Goal: Task Accomplishment & Management: Complete application form

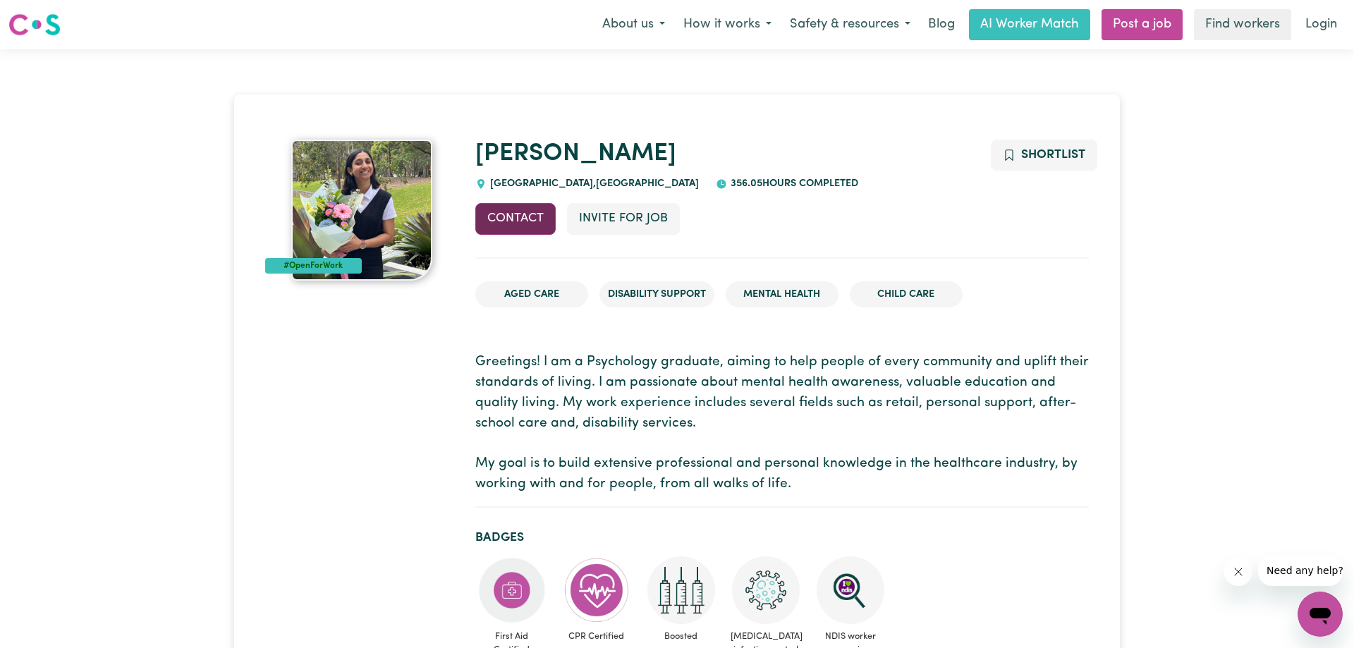
click at [509, 213] on button "Contact" at bounding box center [515, 218] width 80 height 31
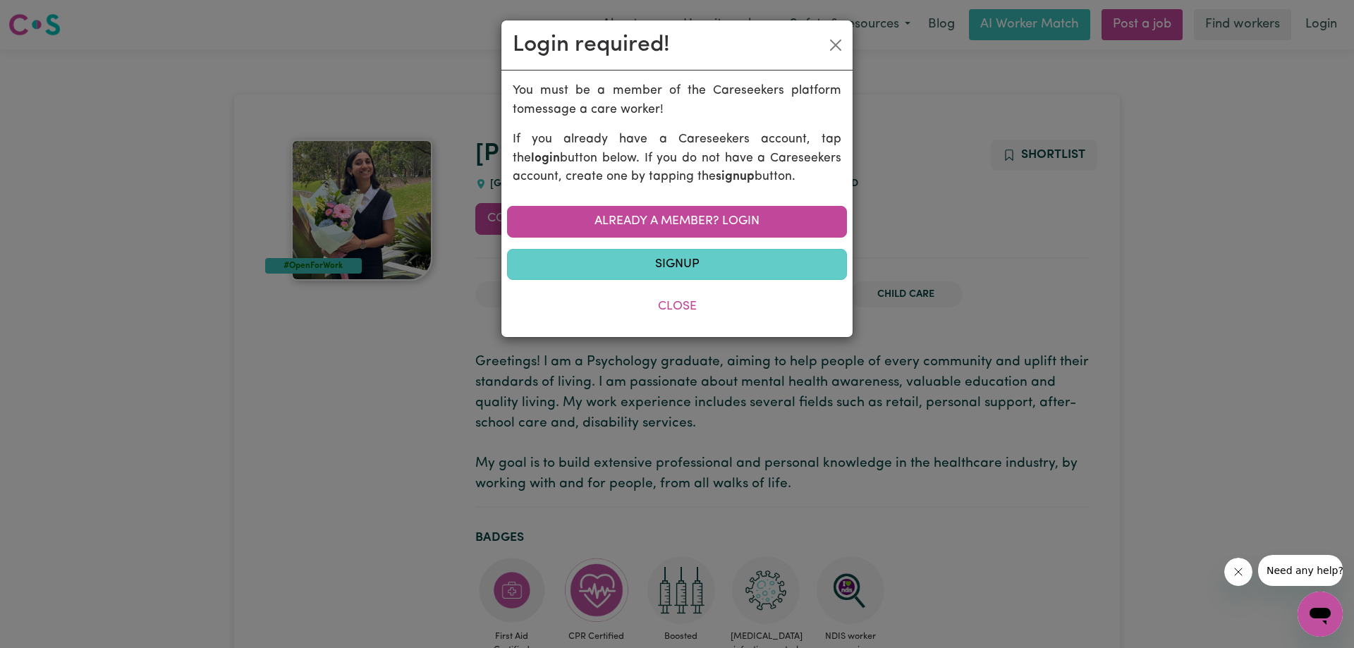
click at [671, 264] on link "Signup" at bounding box center [677, 264] width 340 height 31
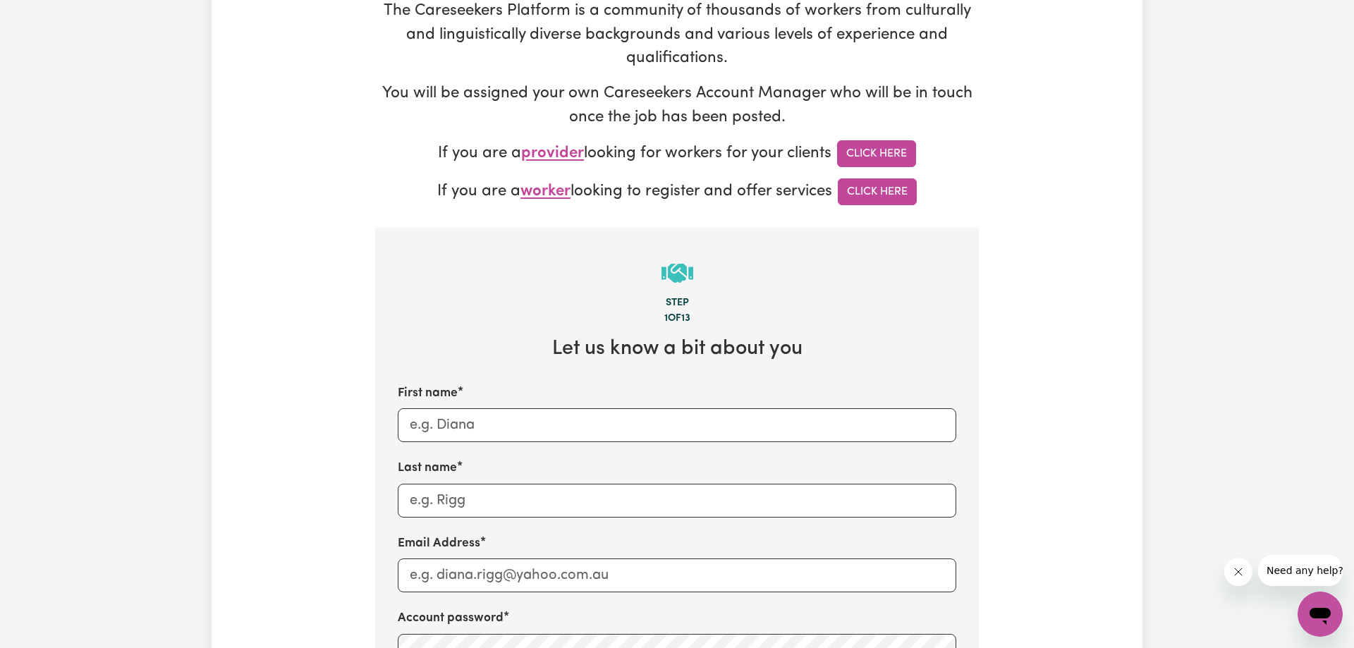
scroll to position [432, 0]
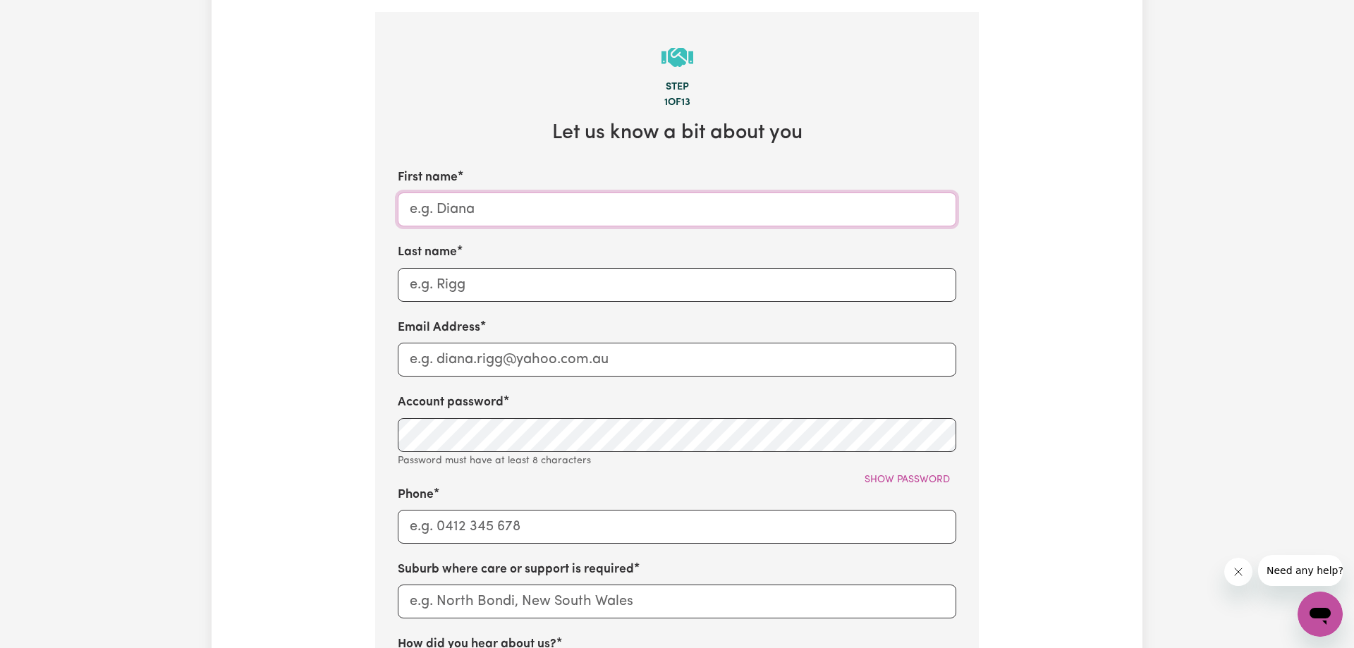
click at [571, 219] on input "First name" at bounding box center [677, 209] width 558 height 34
type input "Gwendolyn"
type input "Sutherland"
type input "nicole.sutherland@bigpond.com"
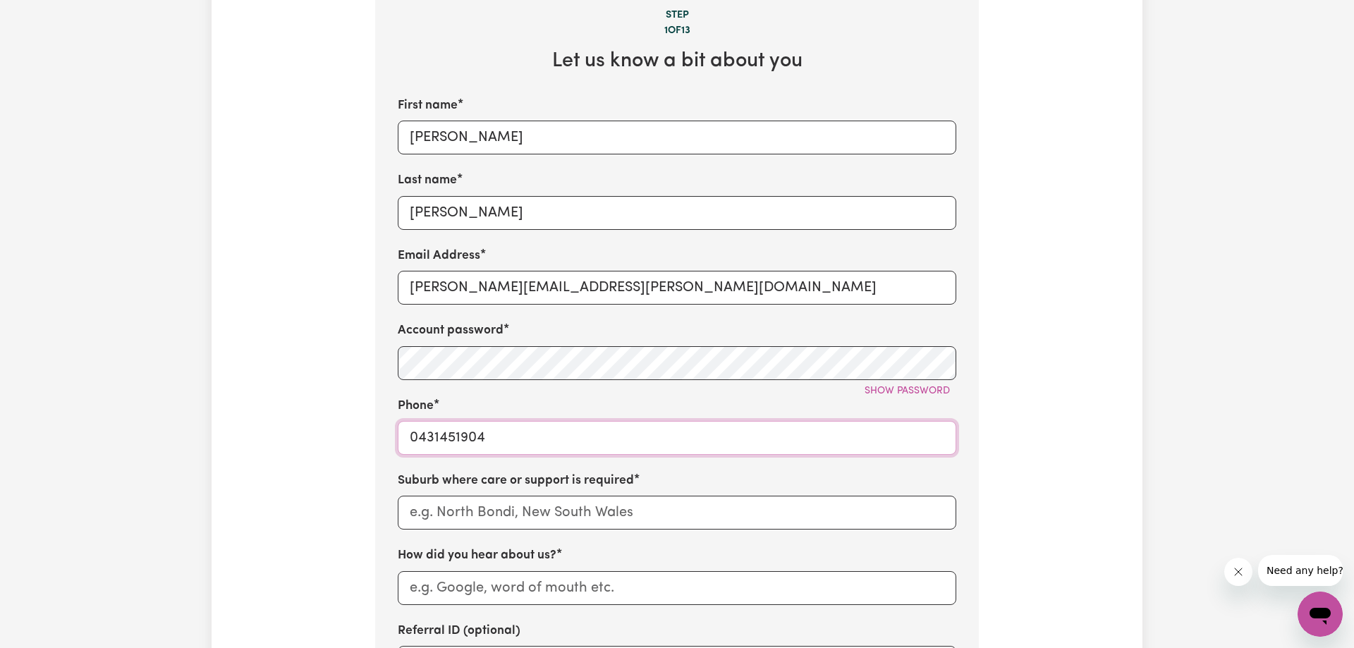
scroll to position [719, 0]
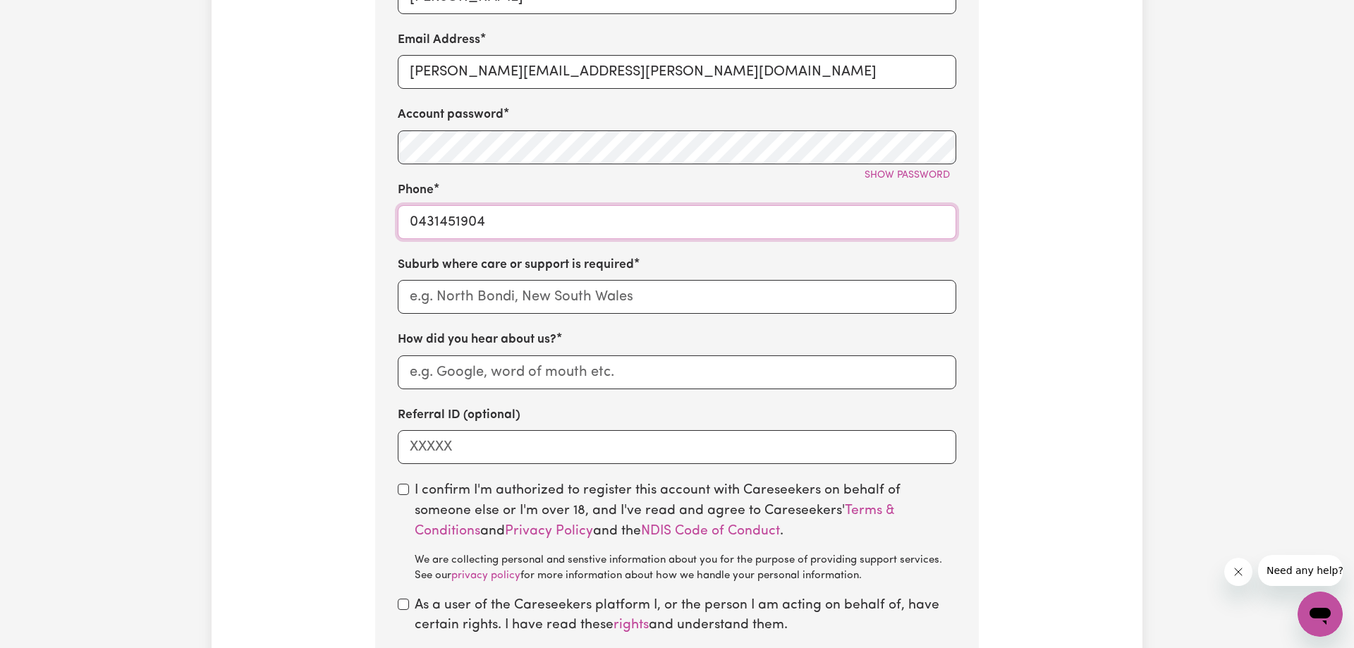
type input "0431451904"
click at [550, 304] on input "text" at bounding box center [677, 297] width 558 height 34
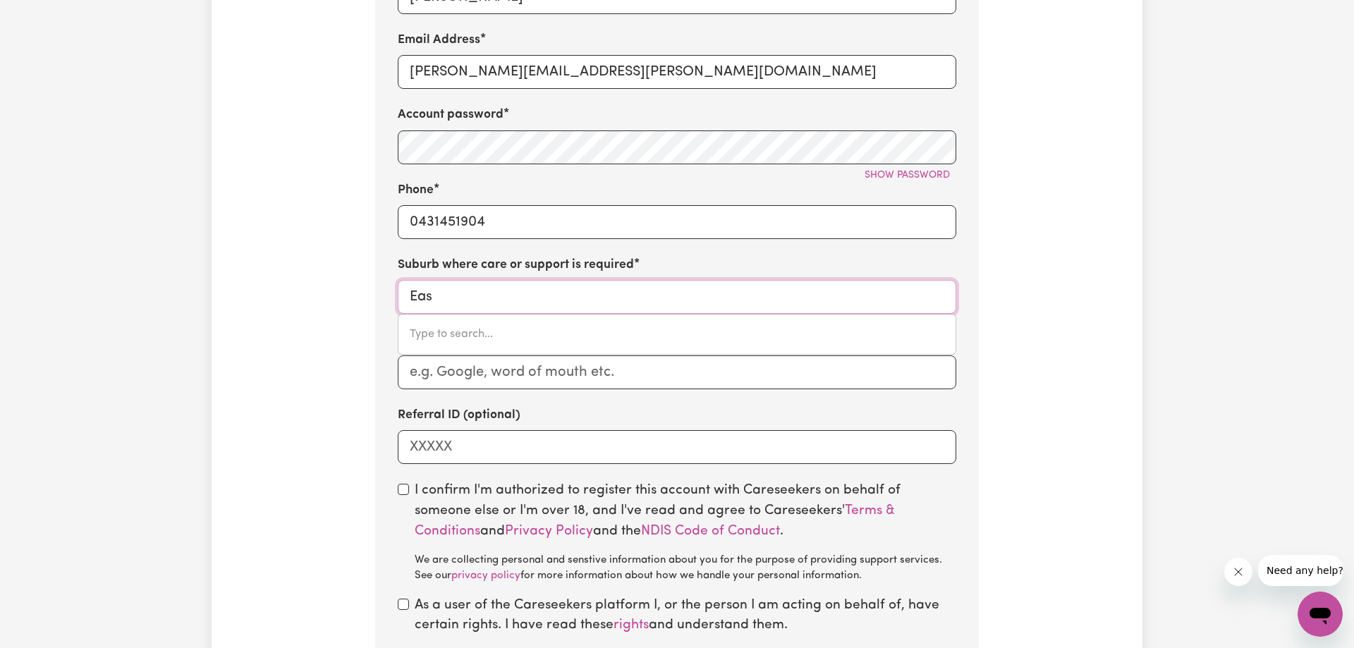
type input "East"
type input "East ALBURY, New South Wales, 2640"
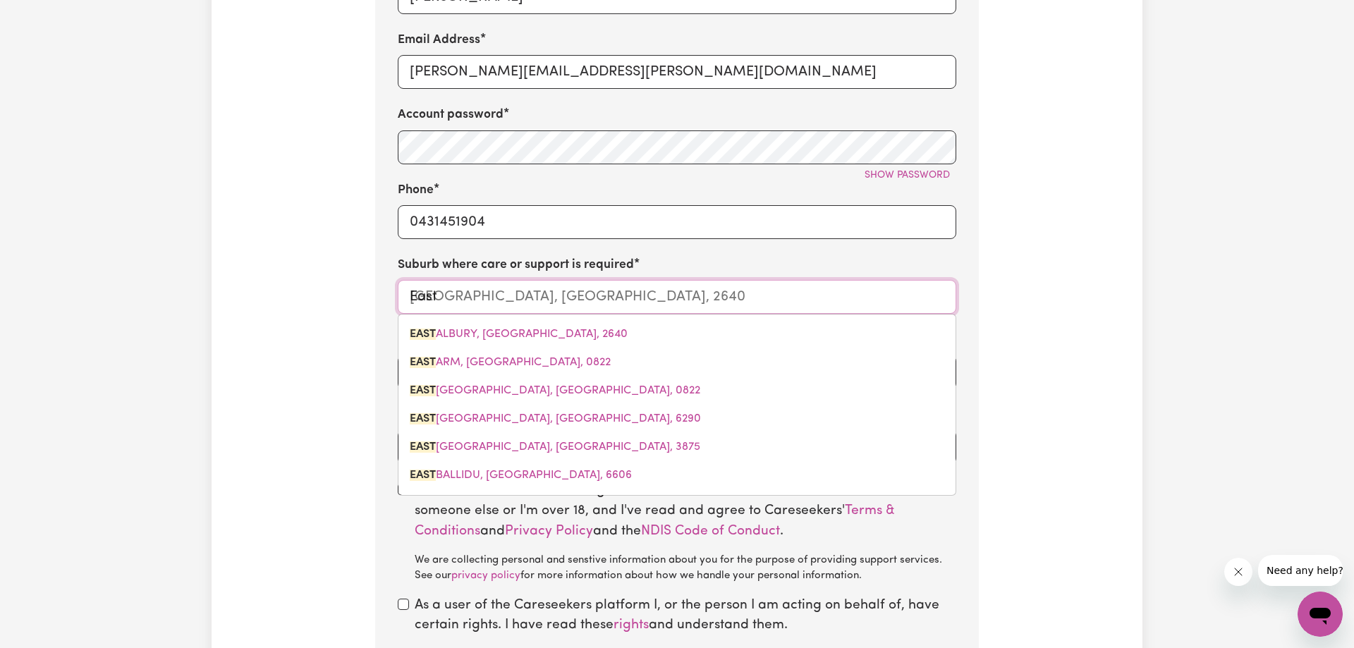
type input "Eastw"
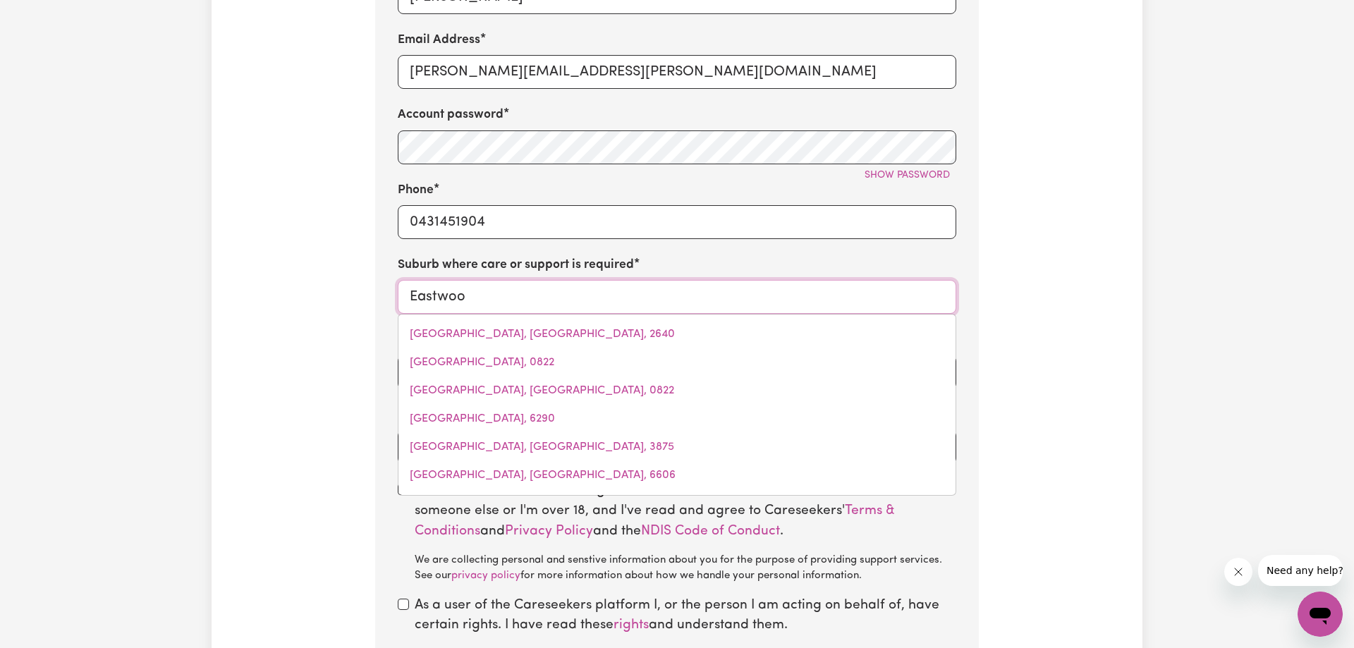
type input "Eastwood"
type input "Eastwood, New South Wales, 2122"
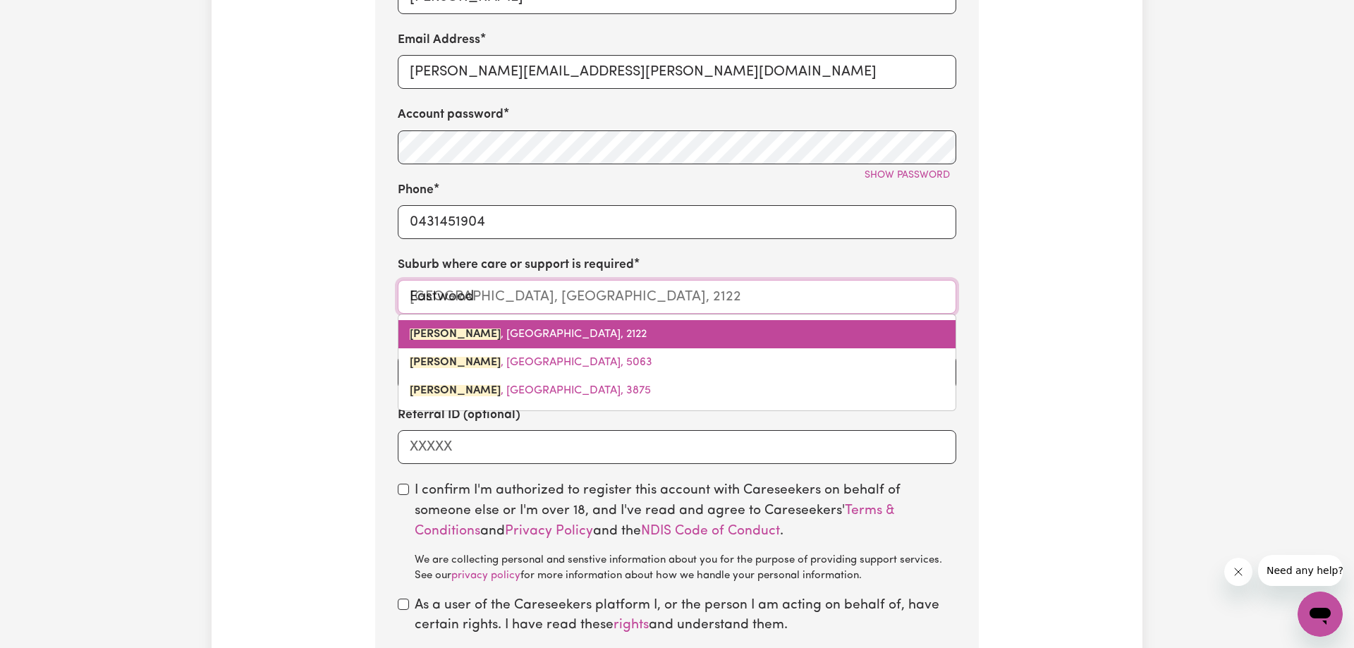
click at [577, 334] on span "EASTWOOD , New South Wales, 2122" at bounding box center [528, 334] width 237 height 11
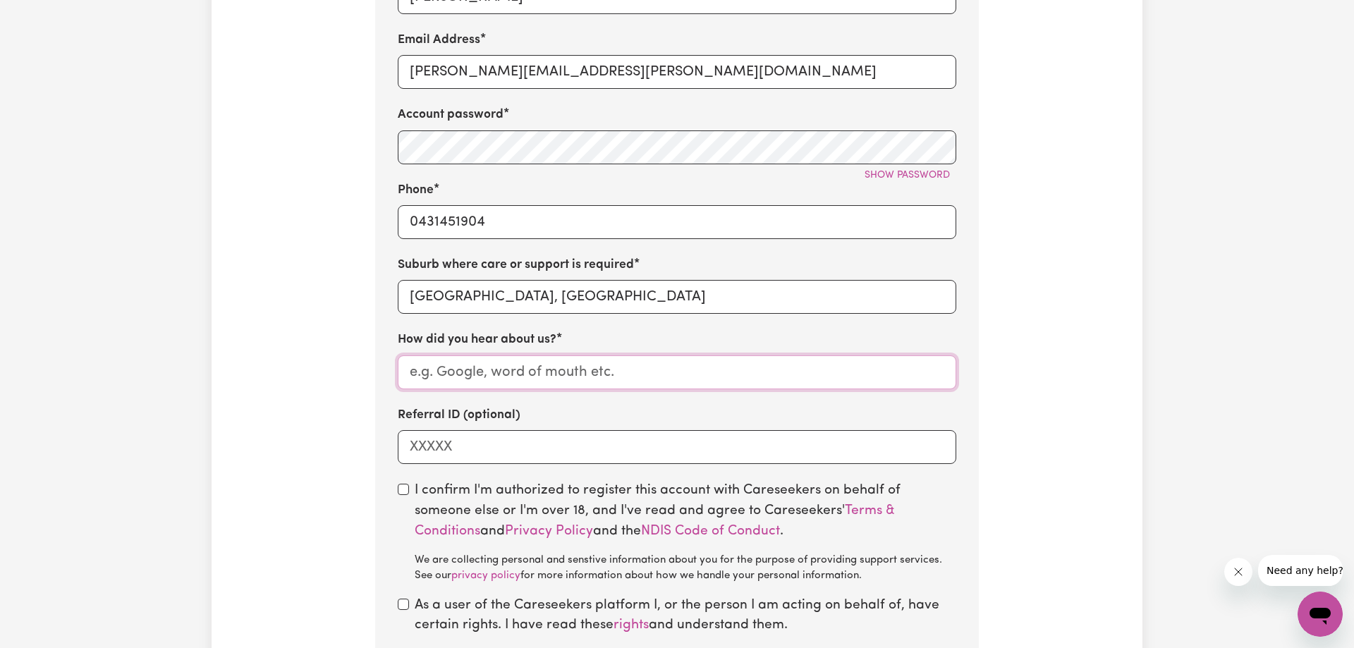
click at [559, 379] on input "How did you hear about us?" at bounding box center [677, 372] width 558 height 34
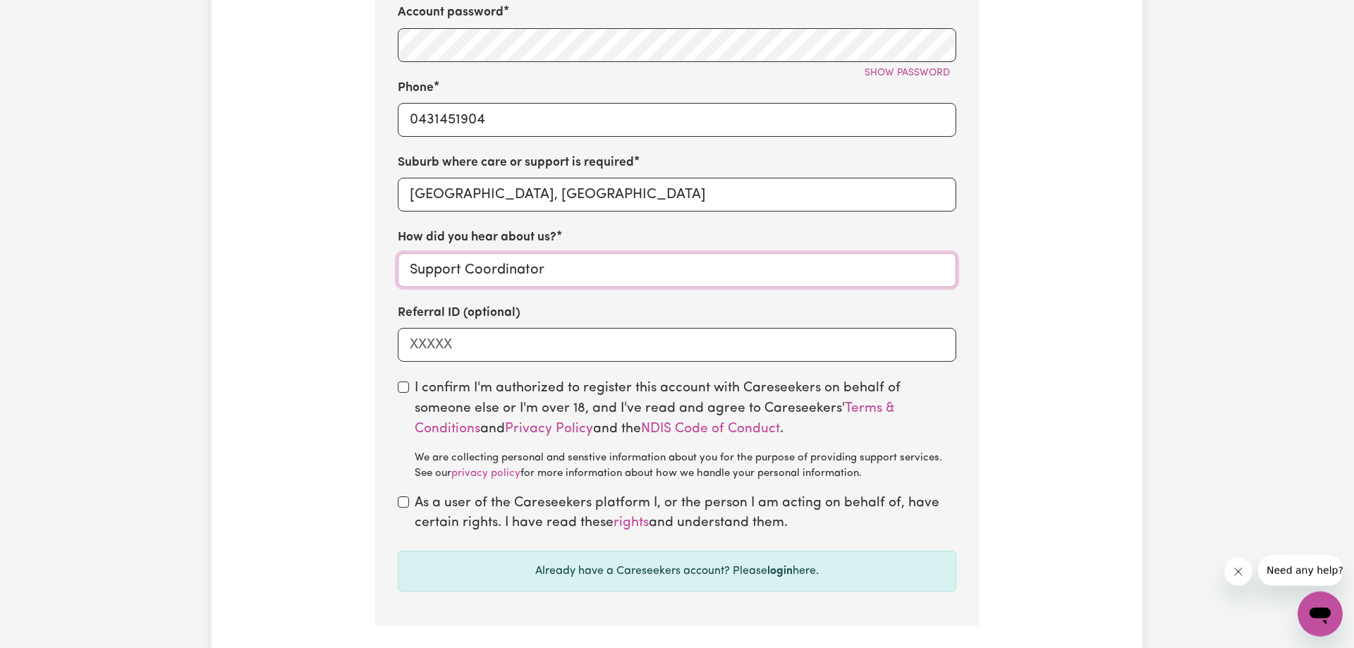
scroll to position [863, 0]
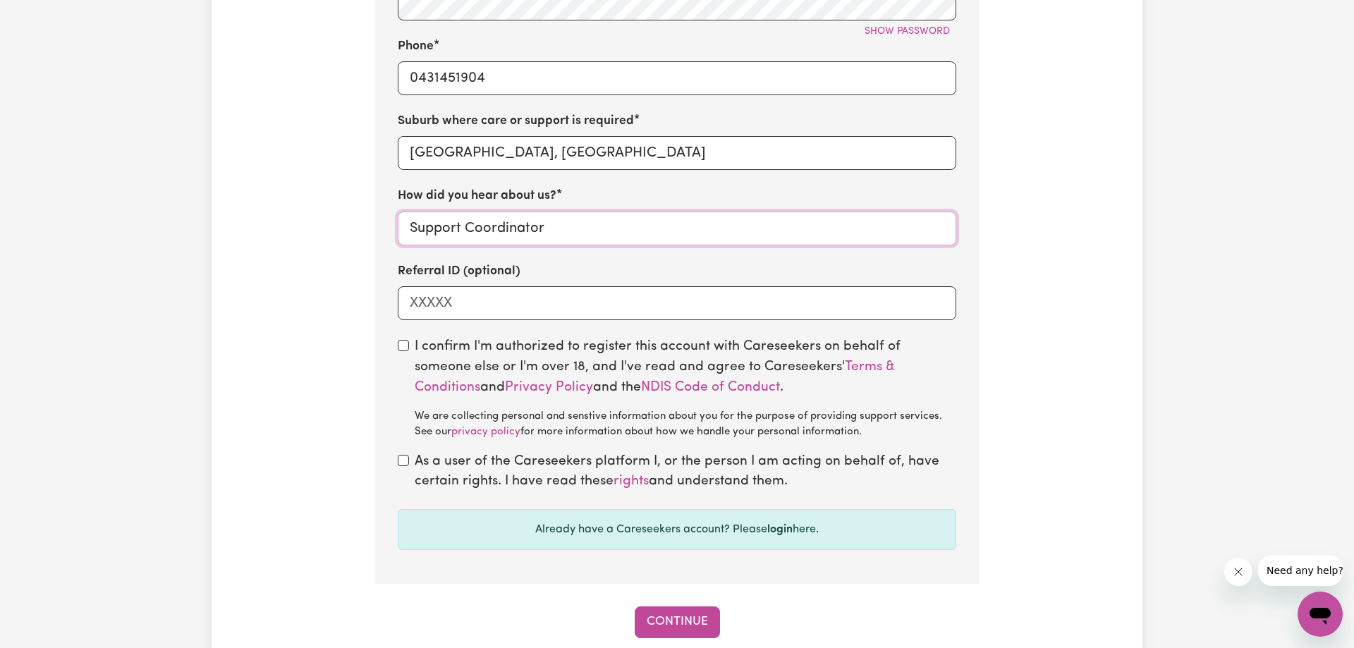
type input "Support Coordinator"
click at [402, 350] on input "checkbox" at bounding box center [403, 345] width 11 height 11
checkbox input "true"
click at [406, 465] on input "checkbox" at bounding box center [403, 460] width 11 height 11
checkbox input "true"
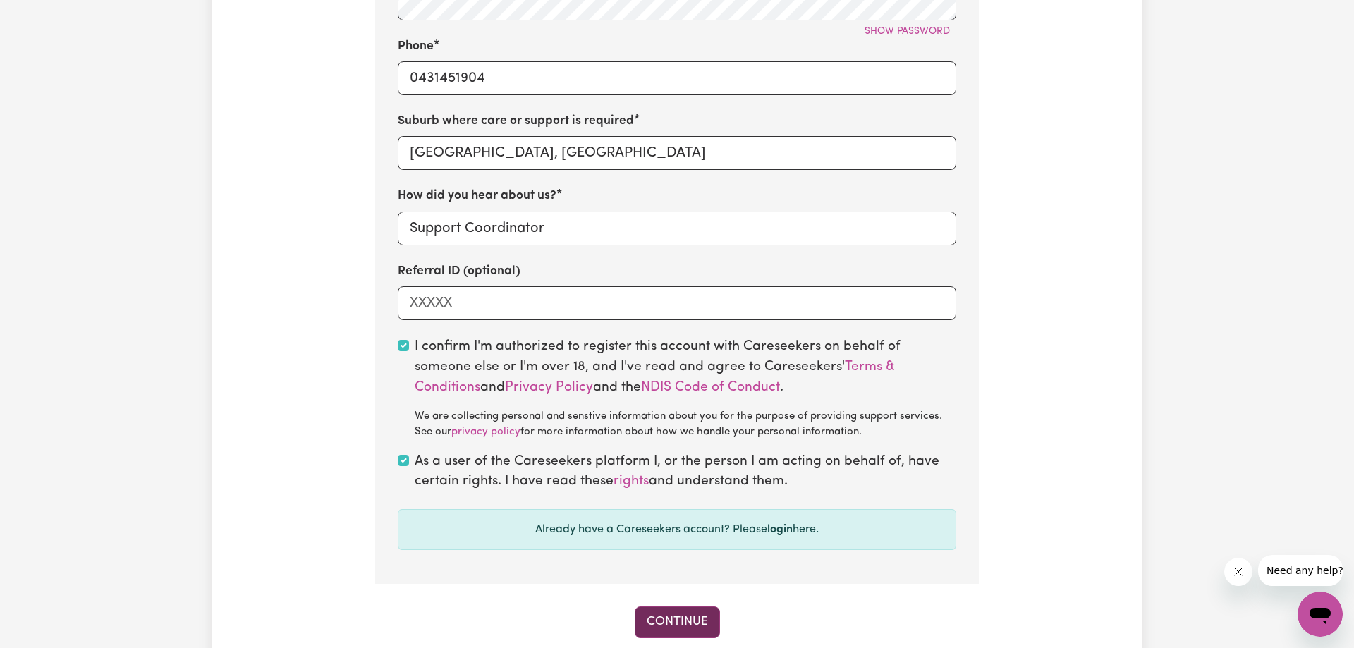
click at [683, 625] on button "Continue" at bounding box center [677, 621] width 85 height 31
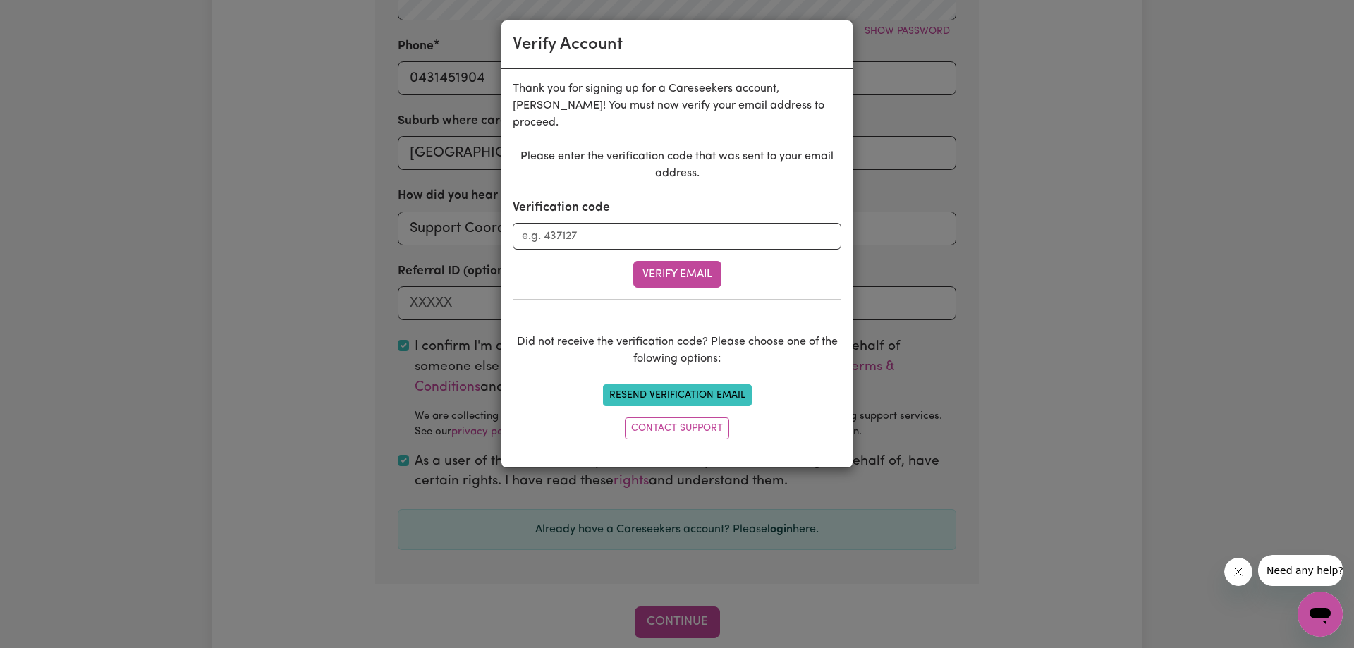
click at [699, 393] on button "Resend Verification Email" at bounding box center [677, 395] width 149 height 22
click at [1238, 577] on icon "Close message from company" at bounding box center [1238, 571] width 11 height 11
click at [1032, 121] on div "Verify Account Thank you for signing up for a Careseekers account, Gwendolyn ! …" at bounding box center [677, 324] width 1354 height 648
click at [1086, 126] on div "Verify Account Thank you for signing up for a Careseekers account, Gwendolyn ! …" at bounding box center [677, 324] width 1354 height 648
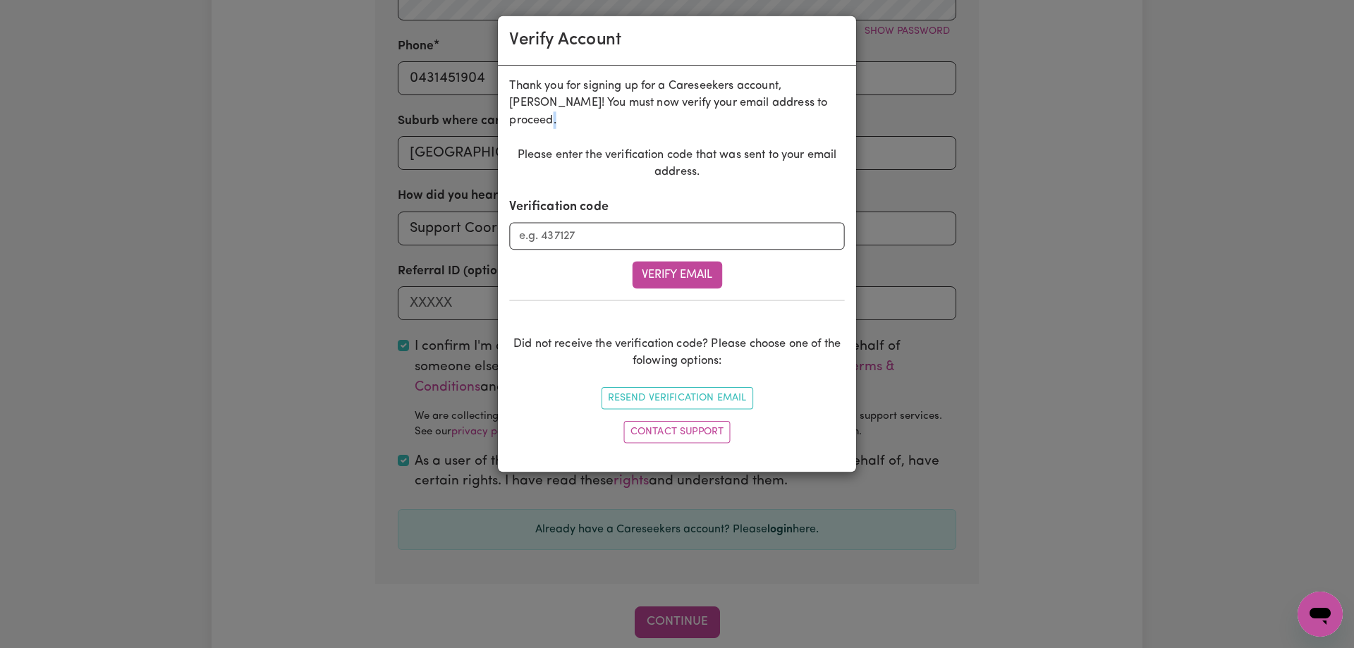
click at [1086, 126] on div "Verify Account Thank you for signing up for a Careseekers account, Gwendolyn ! …" at bounding box center [677, 324] width 1354 height 648
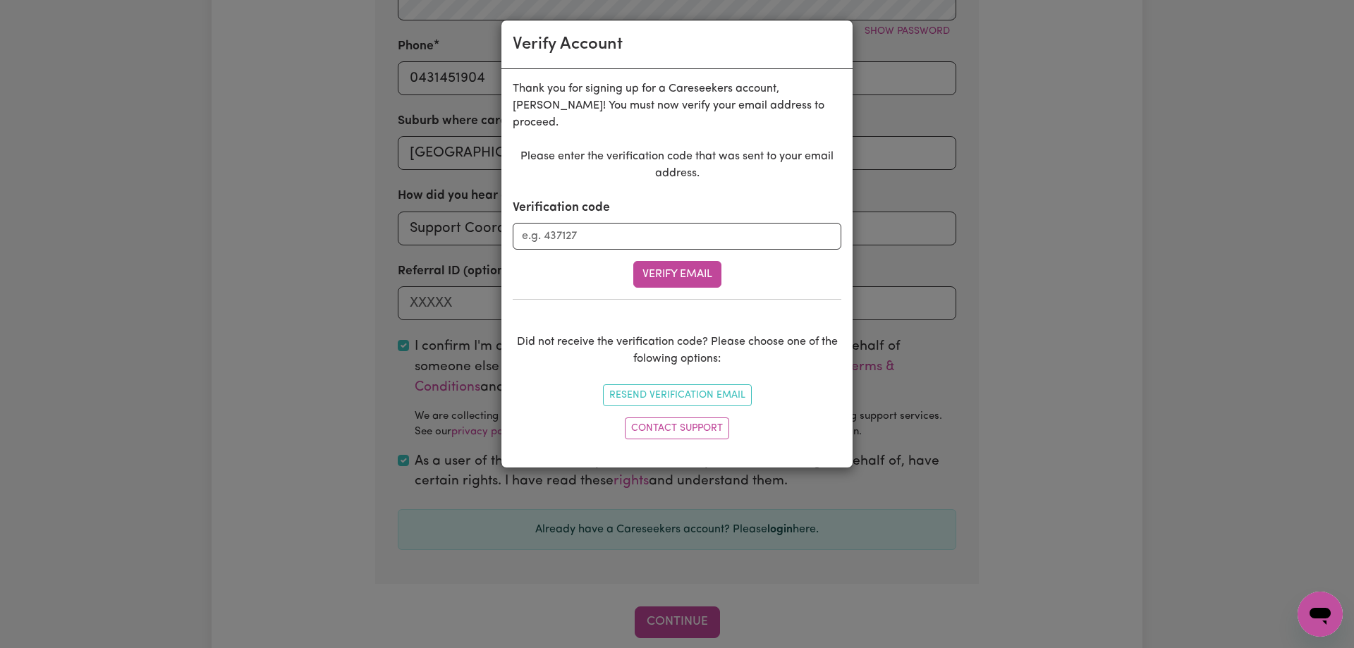
click at [686, 616] on div "Verify Account Thank you for signing up for a Careseekers account, Gwendolyn ! …" at bounding box center [677, 324] width 1354 height 648
click at [835, 582] on div "Verify Account Thank you for signing up for a Careseekers account, Gwendolyn ! …" at bounding box center [677, 324] width 1354 height 648
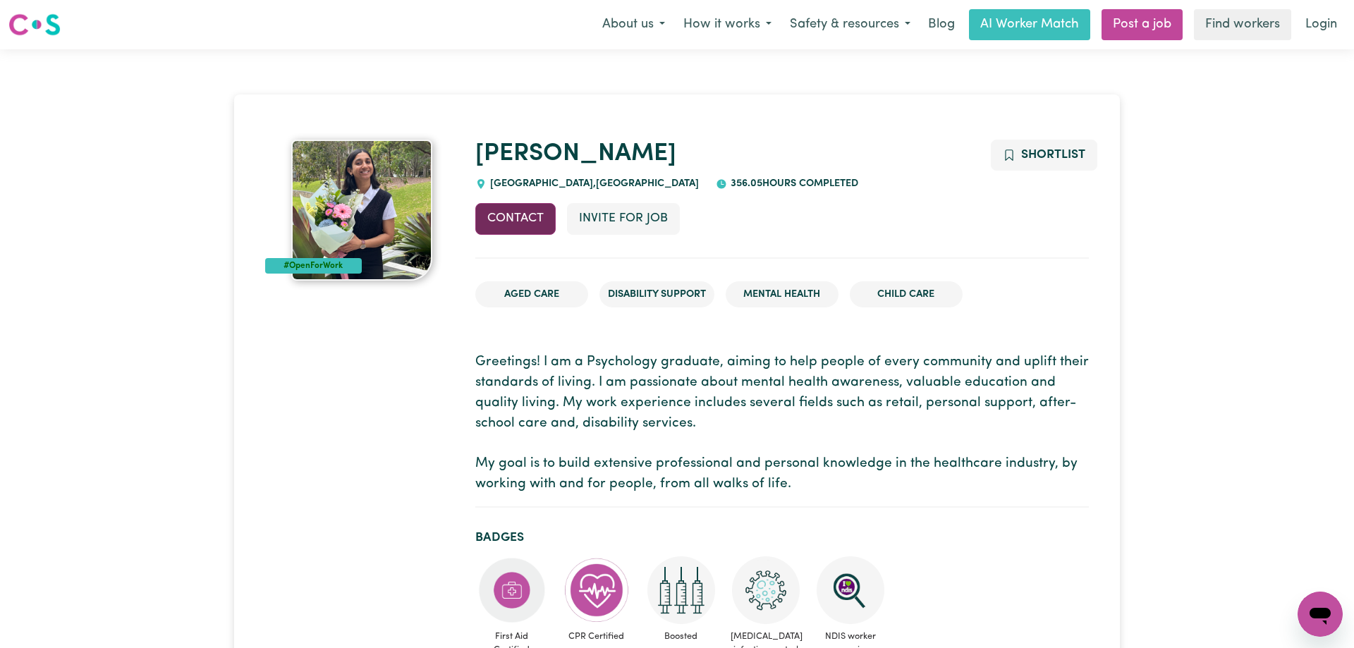
click at [521, 219] on button "Contact" at bounding box center [515, 218] width 80 height 31
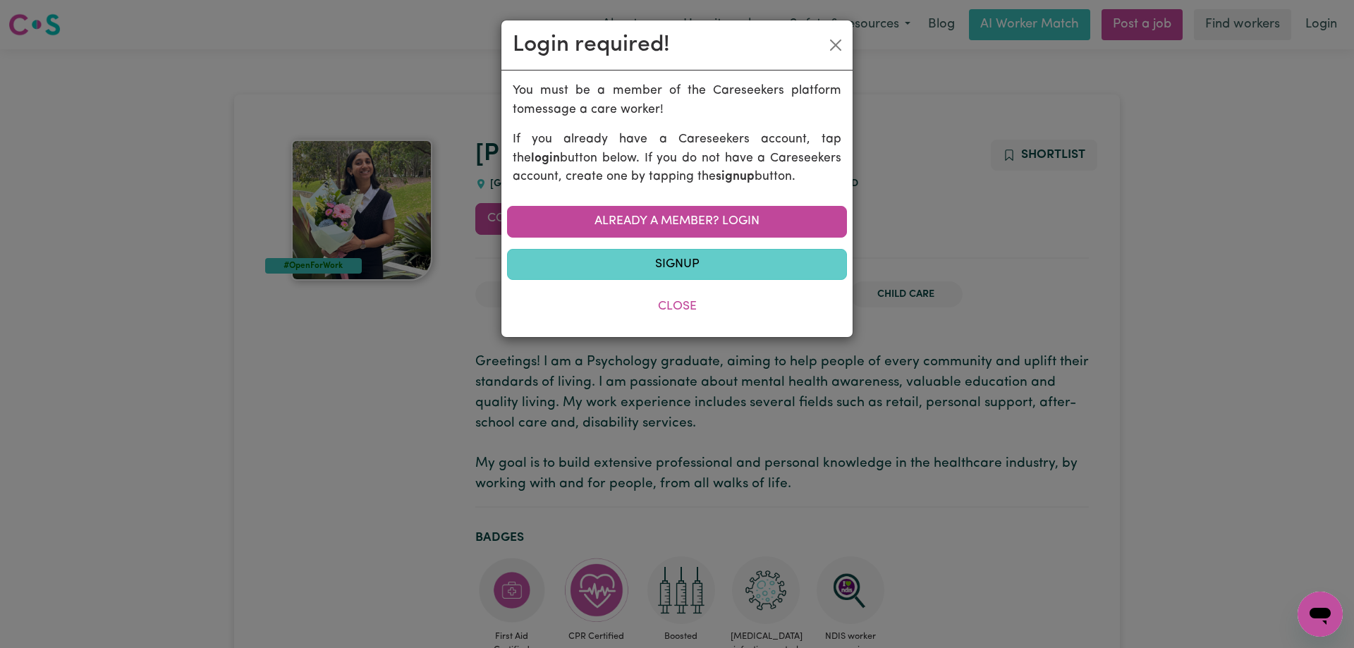
click at [628, 264] on link "Signup" at bounding box center [677, 264] width 340 height 31
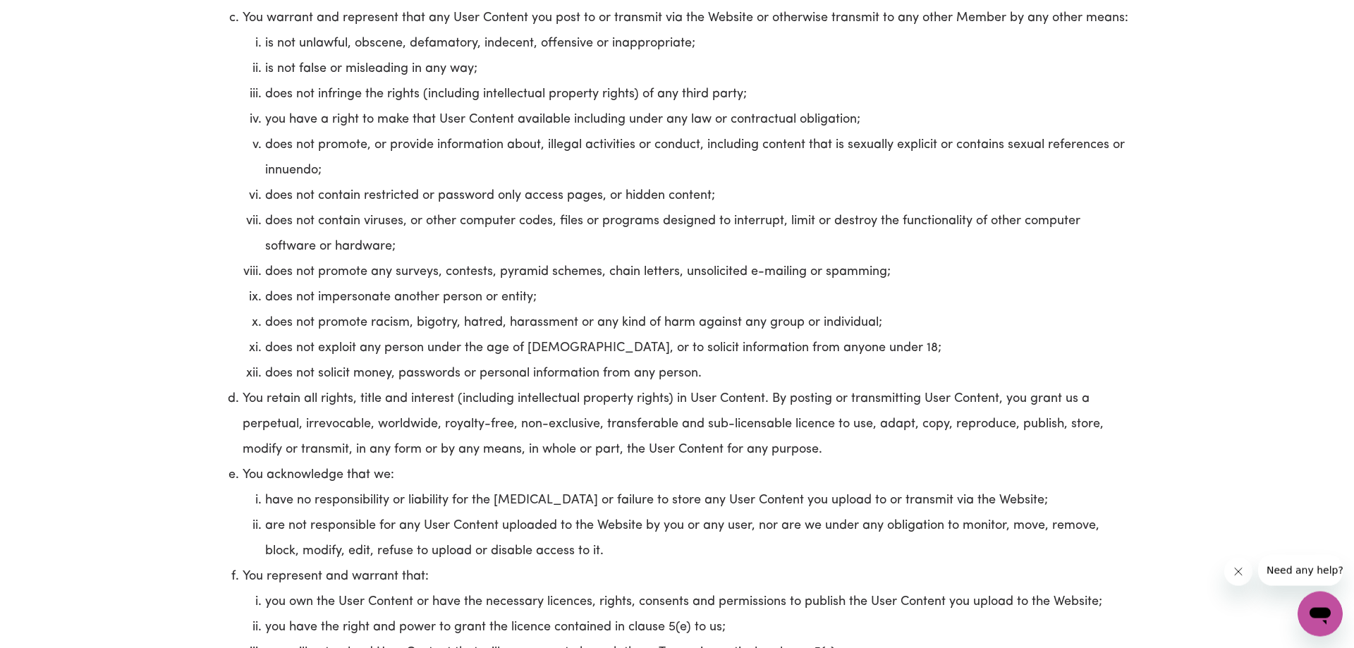
scroll to position [3347, 0]
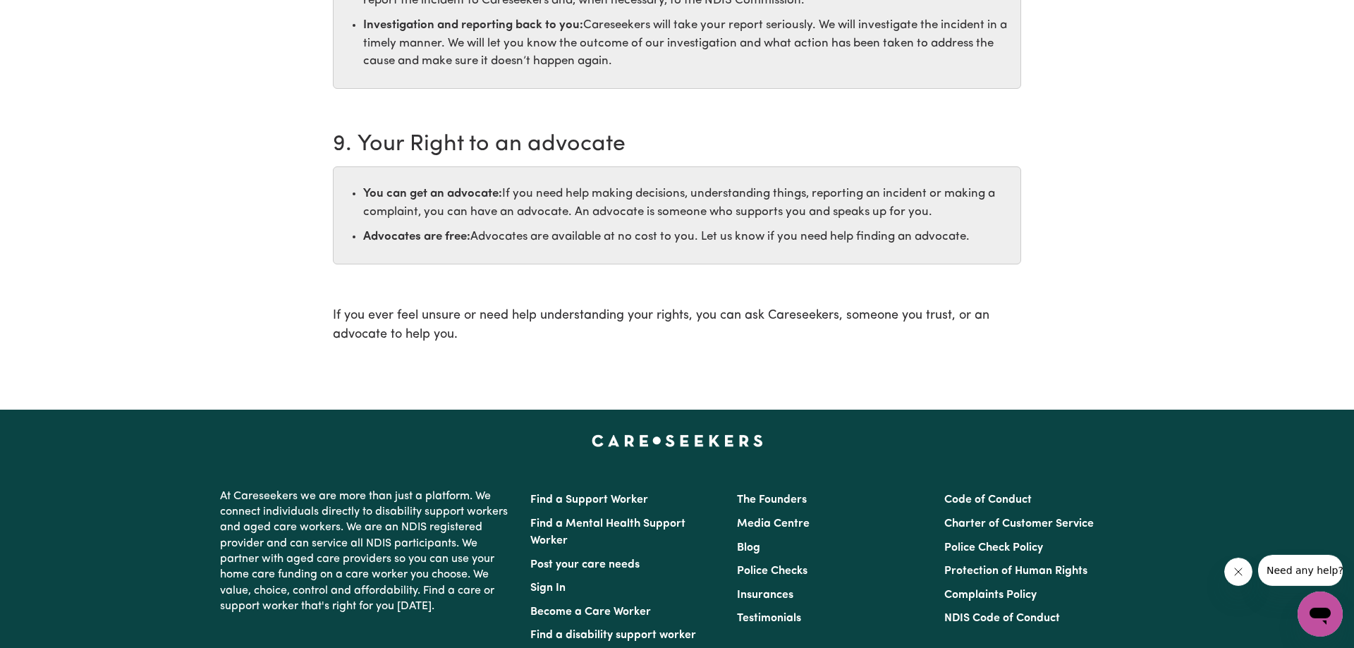
scroll to position [1698, 0]
